Goal: Task Accomplishment & Management: Manage account settings

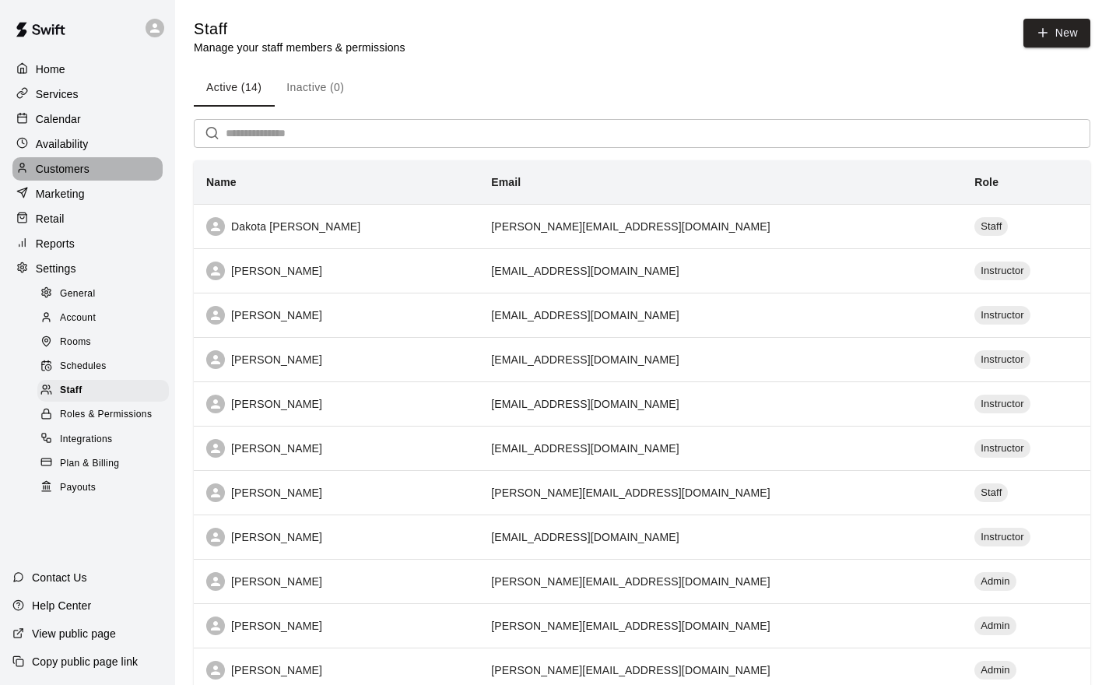
click at [62, 175] on p "Customers" at bounding box center [63, 169] width 54 height 16
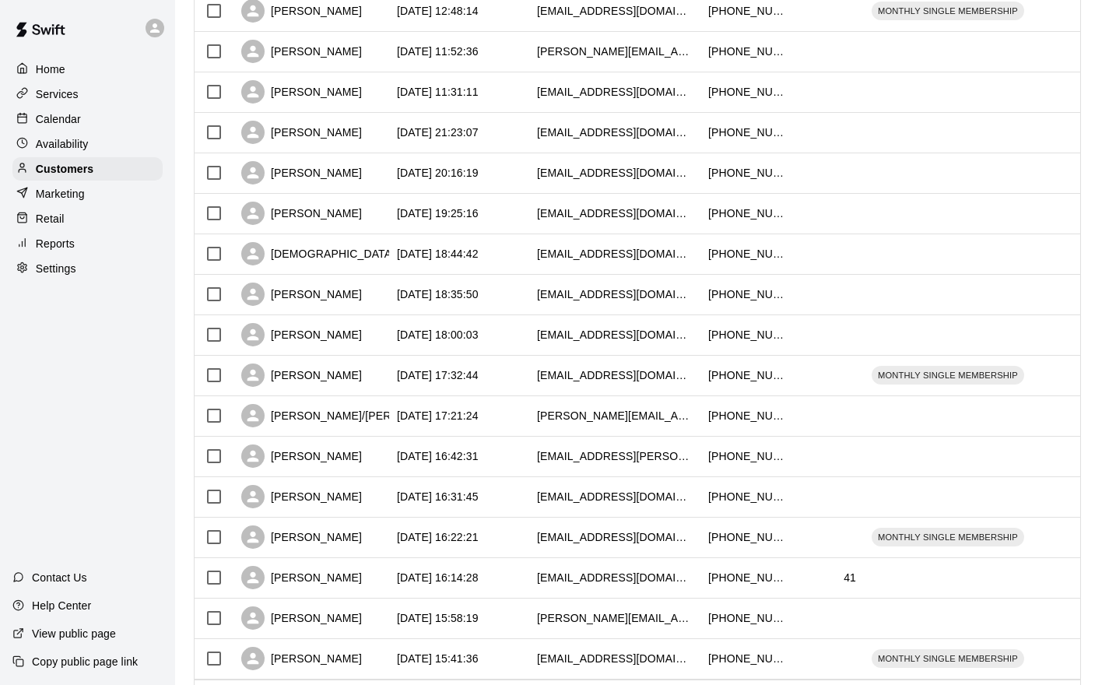
scroll to position [672, 0]
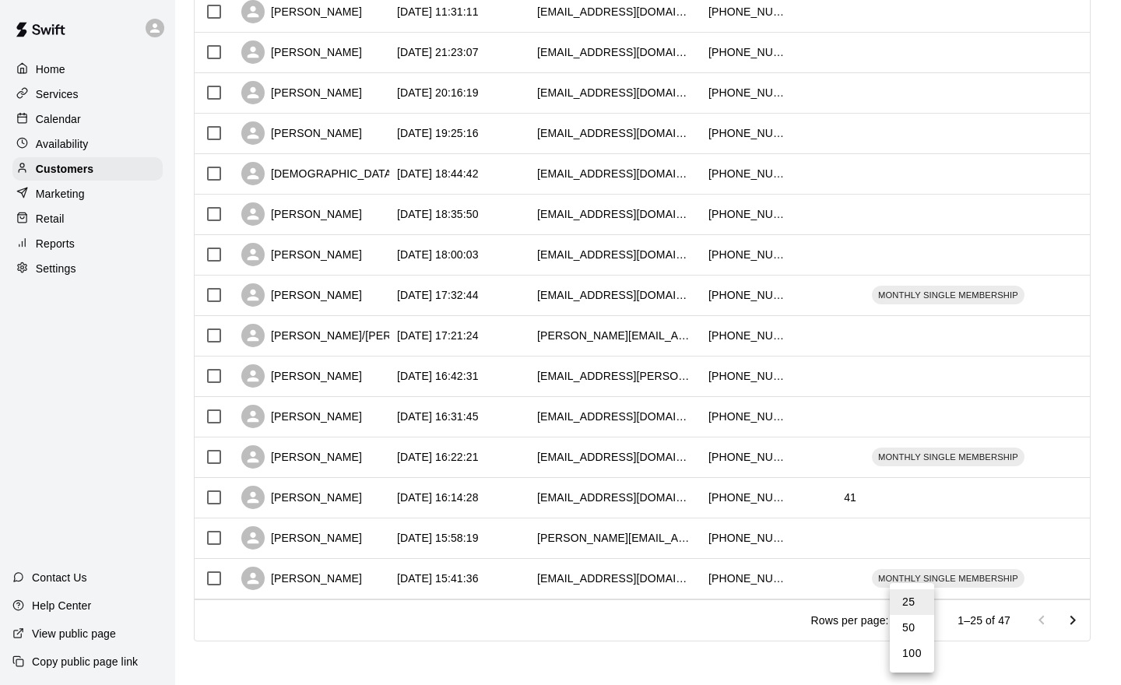
click at [910, 618] on body "Home Services Calendar Availability Customers Marketing Retail Reports Settings…" at bounding box center [560, 13] width 1121 height 1343
click at [925, 633] on li "50" at bounding box center [912, 628] width 44 height 26
type input "**"
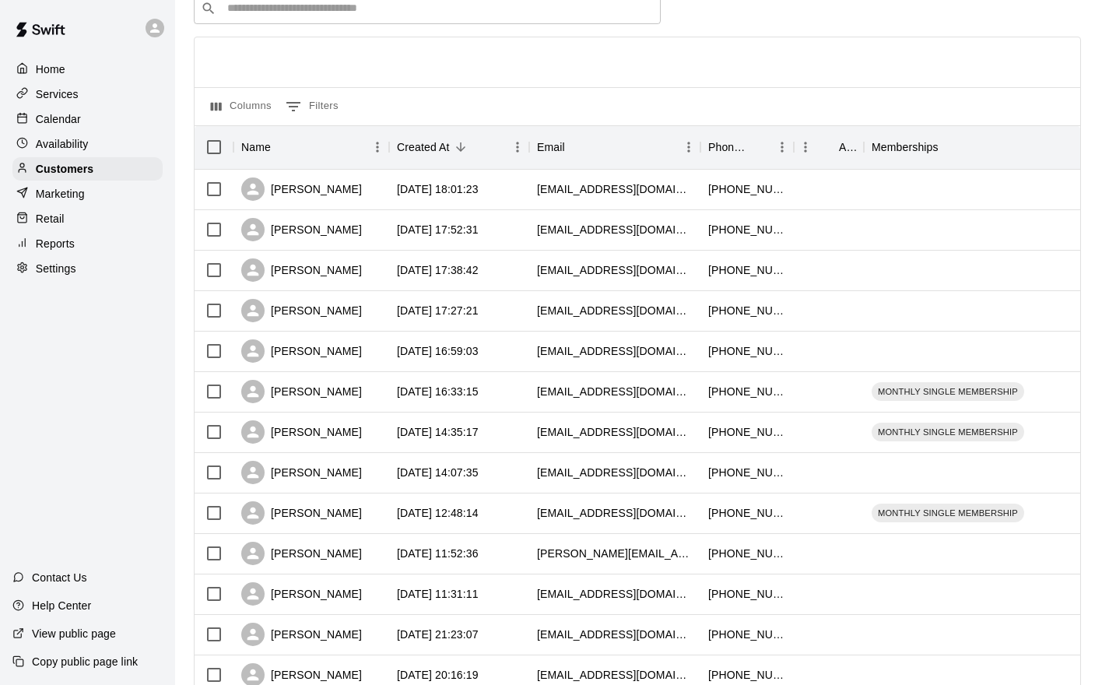
scroll to position [0, 0]
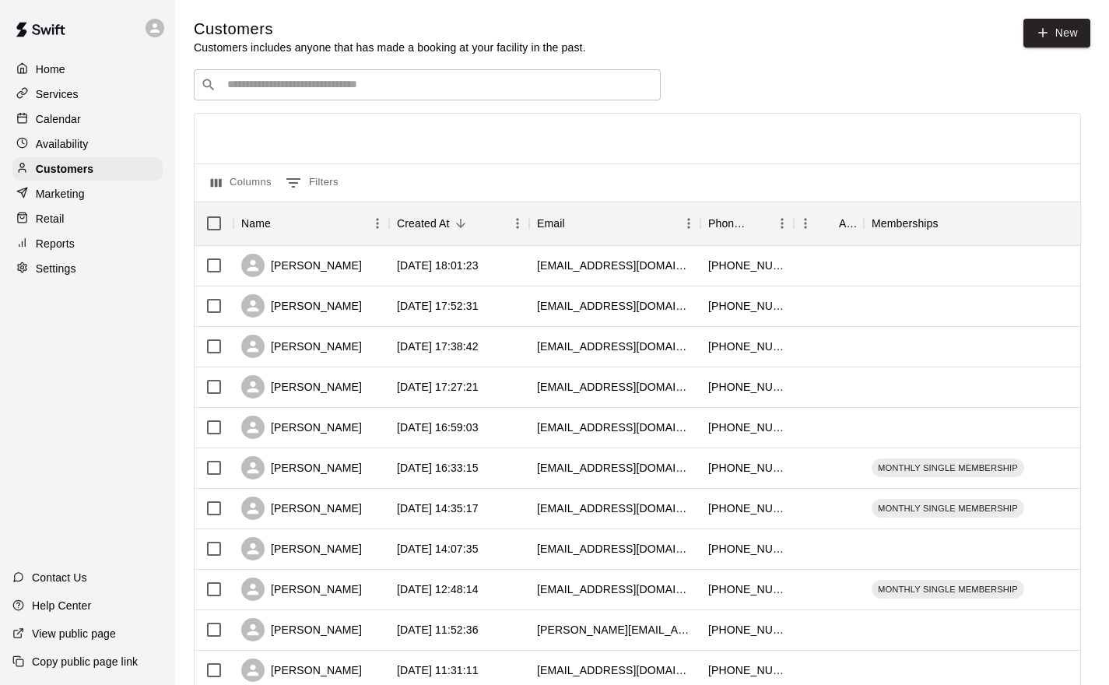
click at [427, 73] on div "​ ​" at bounding box center [427, 84] width 467 height 31
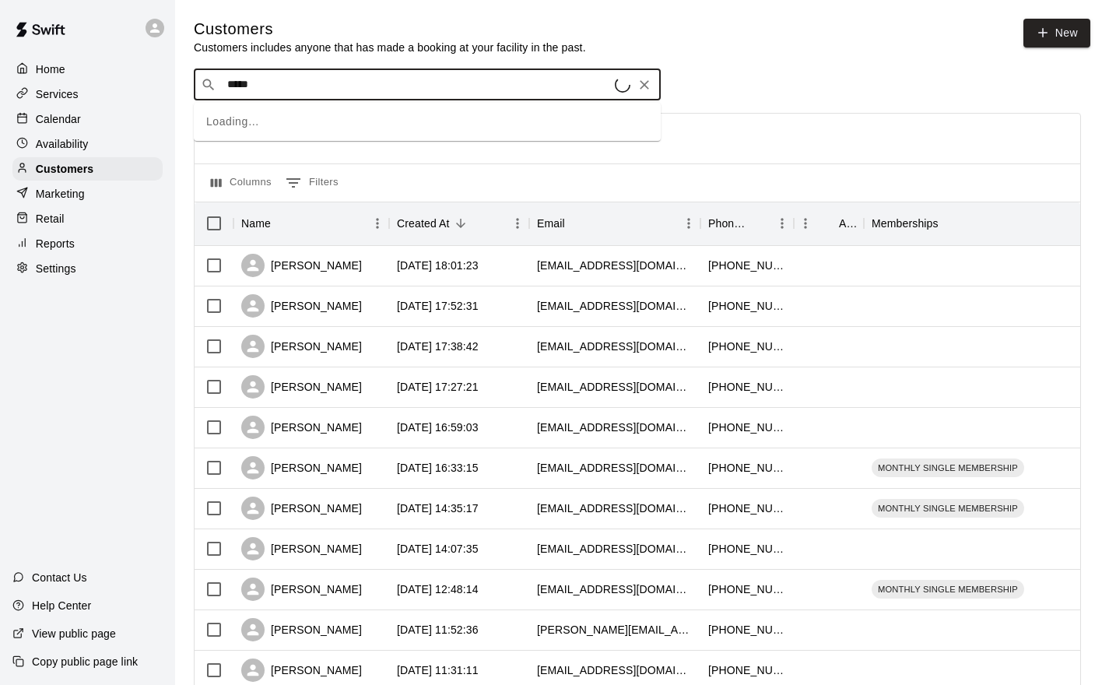
type input "******"
click at [333, 133] on span "[EMAIL_ADDRESS][DOMAIN_NAME]" at bounding box center [320, 136] width 167 height 11
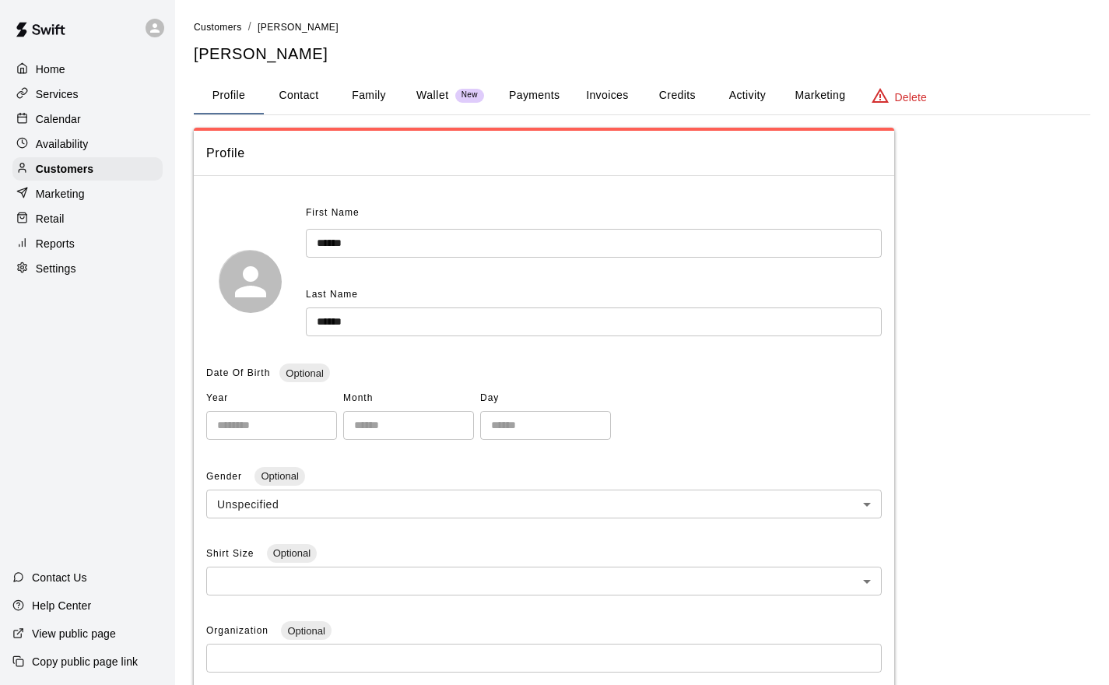
click at [759, 94] on button "Activity" at bounding box center [747, 95] width 70 height 37
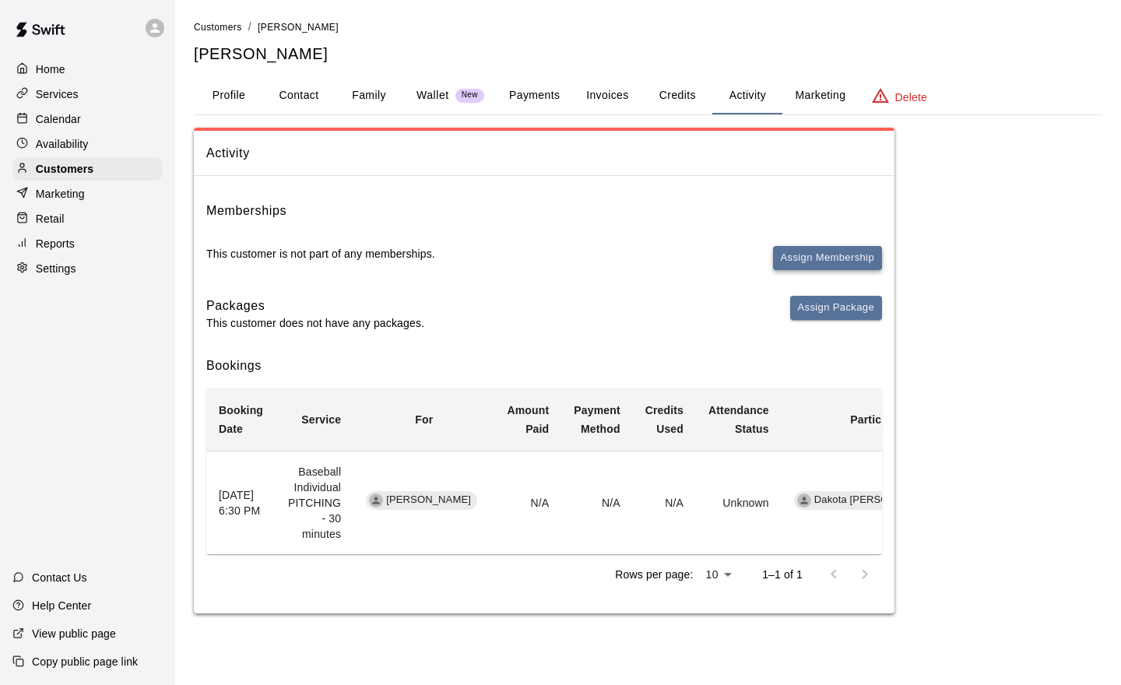
click at [834, 261] on button "Assign Membership" at bounding box center [827, 258] width 109 height 24
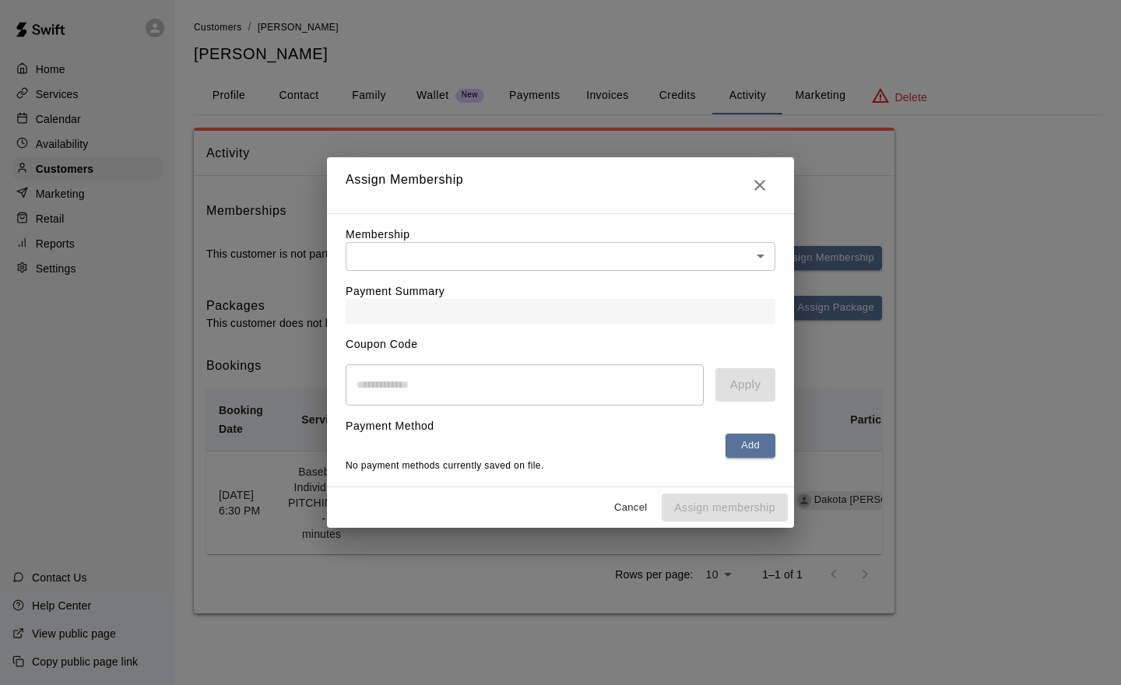
click at [729, 258] on body "Home Services Calendar Availability Customers Marketing Retail Reports Settings…" at bounding box center [560, 322] width 1121 height 644
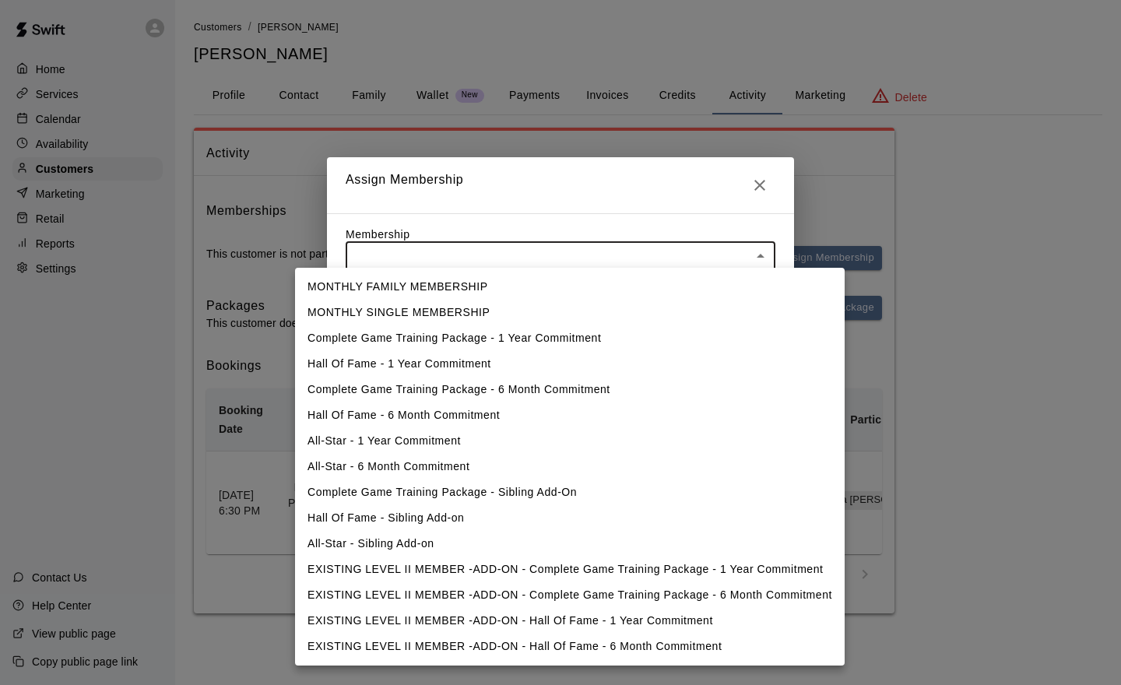
click at [461, 316] on li "MONTHLY SINGLE MEMBERSHIP" at bounding box center [569, 313] width 549 height 26
type input "**********"
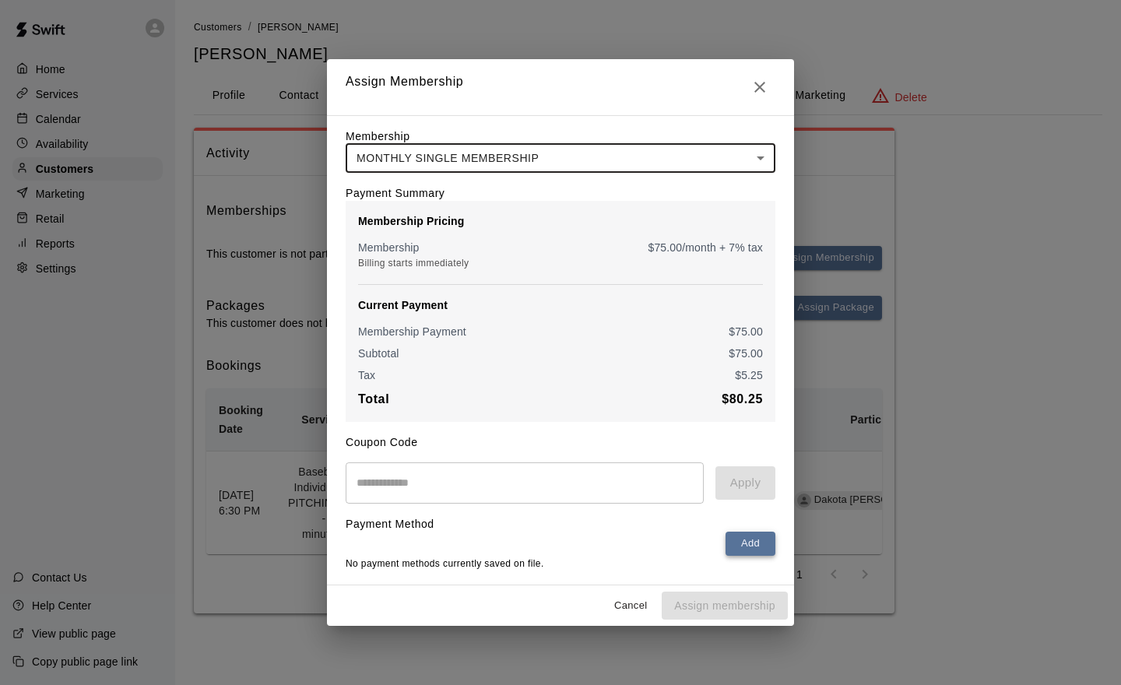
click at [756, 542] on button "Add" at bounding box center [750, 544] width 50 height 24
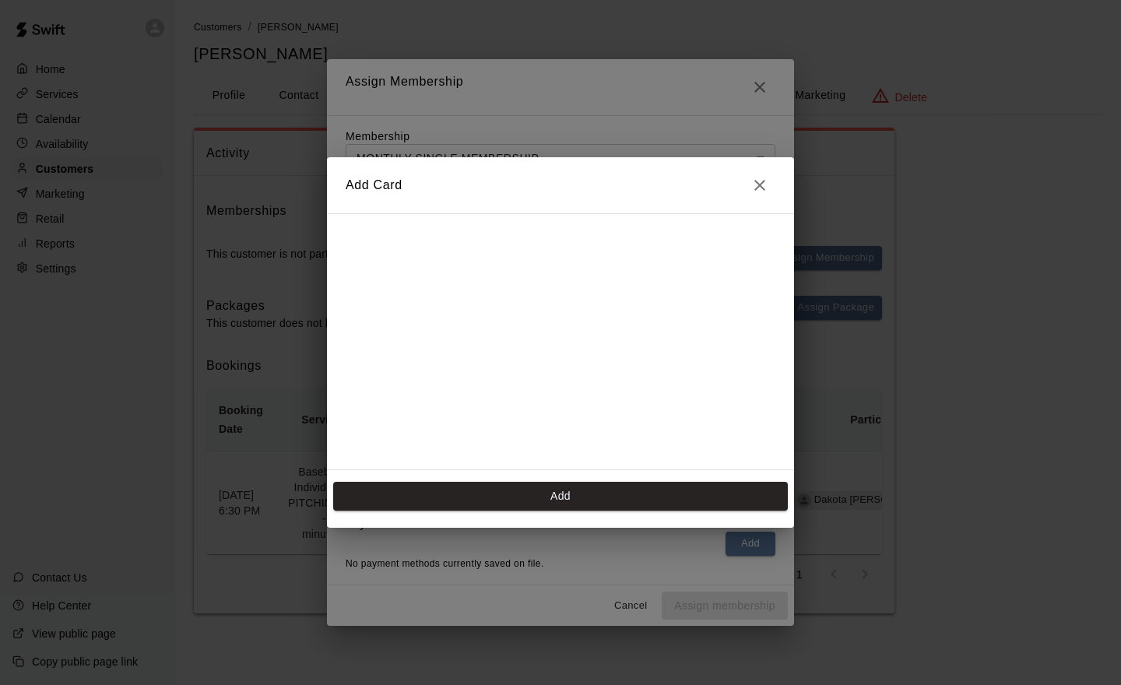
click at [760, 184] on icon "Close" at bounding box center [759, 185] width 11 height 11
